Goal: Task Accomplishment & Management: Manage account settings

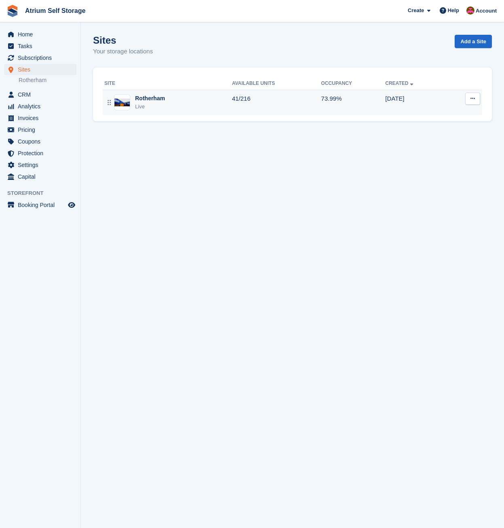
click at [193, 110] on div "Rotherham Live" at bounding box center [167, 102] width 127 height 17
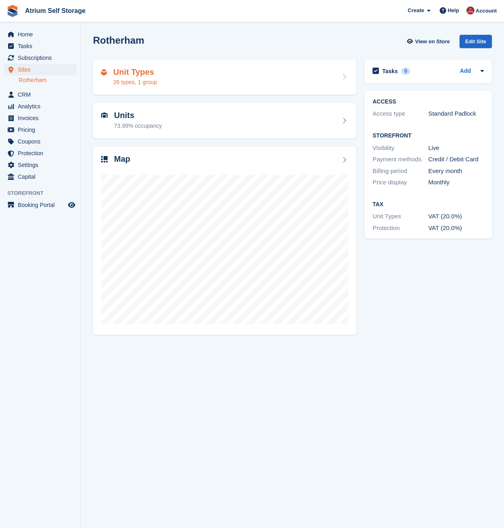
click at [197, 78] on div "Unit Types 26 types, 1 group" at bounding box center [224, 76] width 247 height 19
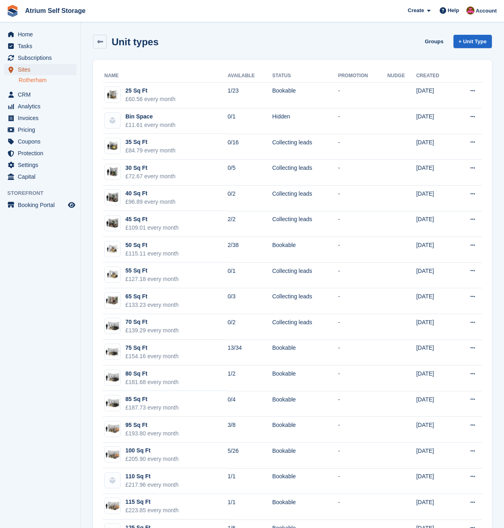
click at [37, 70] on span "Sites" at bounding box center [42, 69] width 49 height 11
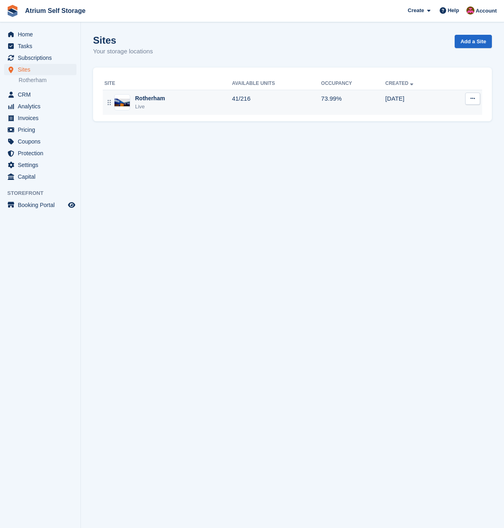
click at [206, 114] on td "Rotherham Live" at bounding box center [167, 102] width 129 height 25
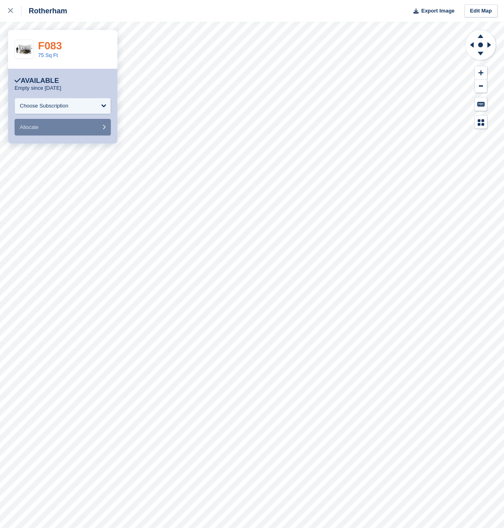
click at [52, 45] on link "F083" at bounding box center [50, 46] width 24 height 12
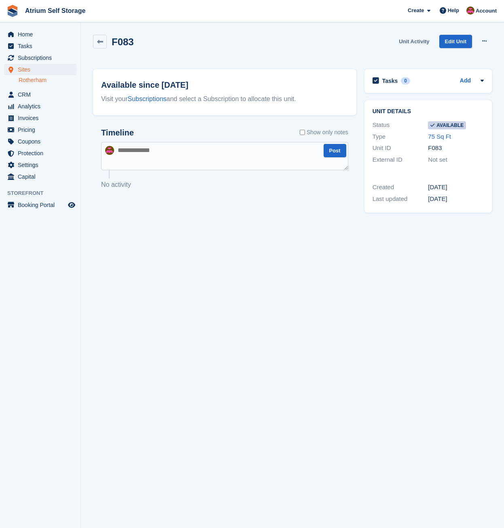
click at [413, 41] on link "Unit Activity" at bounding box center [413, 41] width 37 height 13
click at [482, 43] on icon at bounding box center [484, 40] width 4 height 5
click at [462, 55] on p "Make unavailable" at bounding box center [453, 57] width 70 height 11
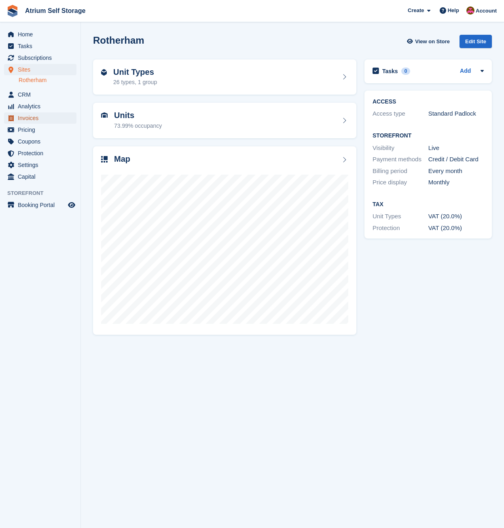
click at [36, 121] on span "Invoices" at bounding box center [42, 117] width 49 height 11
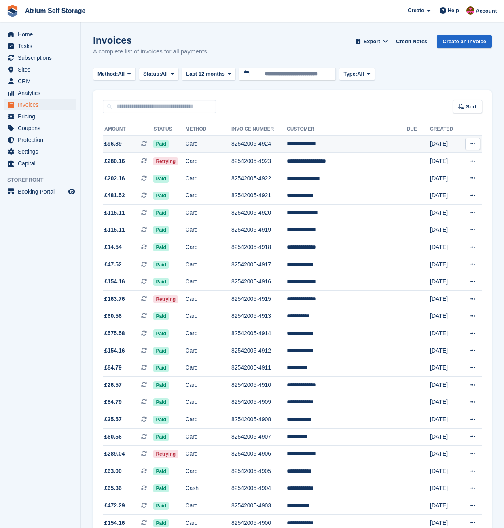
click at [322, 140] on td "**********" at bounding box center [347, 143] width 120 height 17
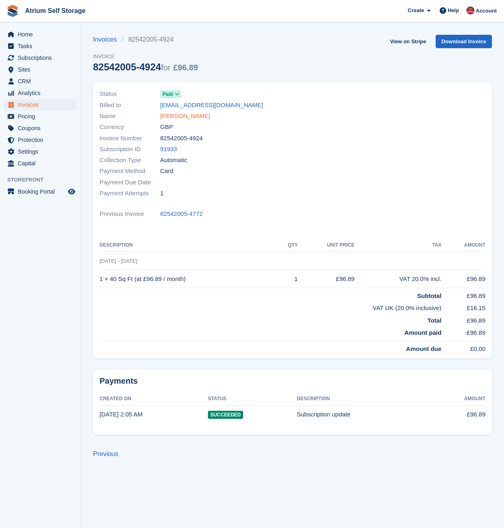
click at [191, 118] on link "Jessica Makoyi" at bounding box center [185, 116] width 50 height 9
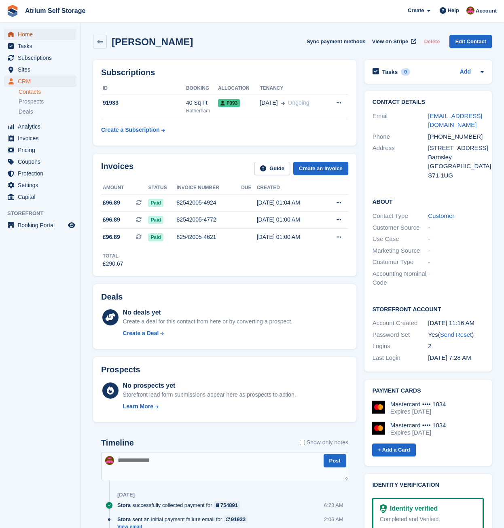
click at [21, 34] on span "Home" at bounding box center [42, 34] width 49 height 11
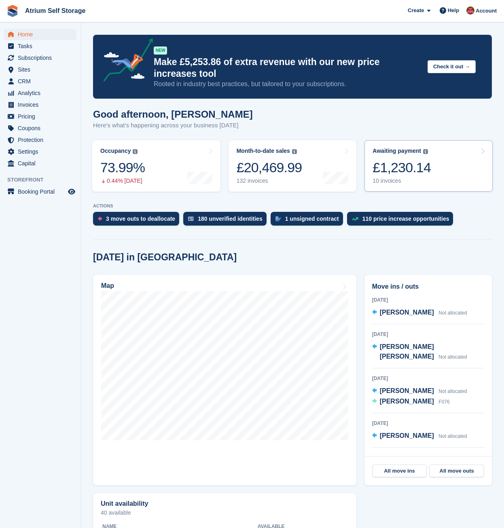
click at [422, 177] on div "Awaiting payment The total outstanding balance on all open invoices. £1,230.14 …" at bounding box center [401, 166] width 58 height 37
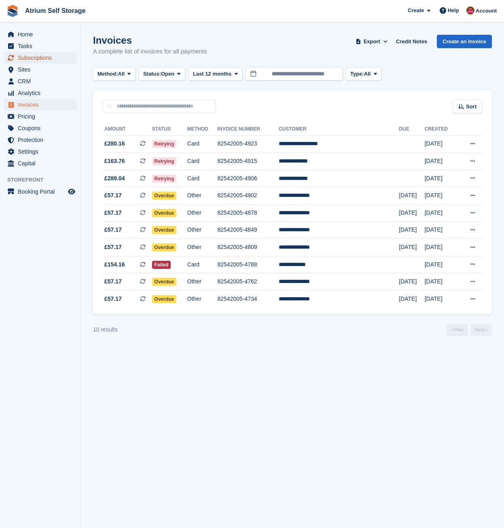
click at [33, 57] on span "Subscriptions" at bounding box center [42, 57] width 49 height 11
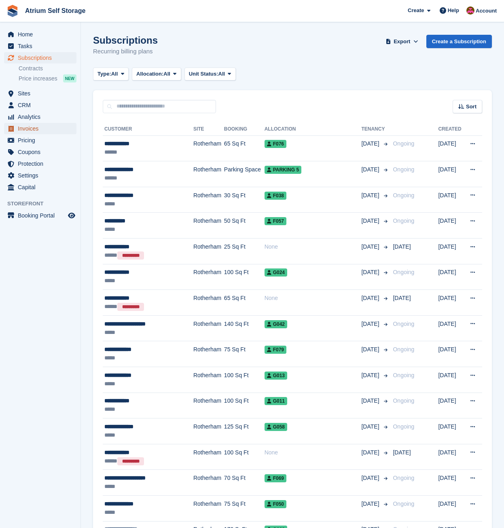
click at [36, 130] on span "Invoices" at bounding box center [42, 128] width 49 height 11
